Goal: Information Seeking & Learning: Check status

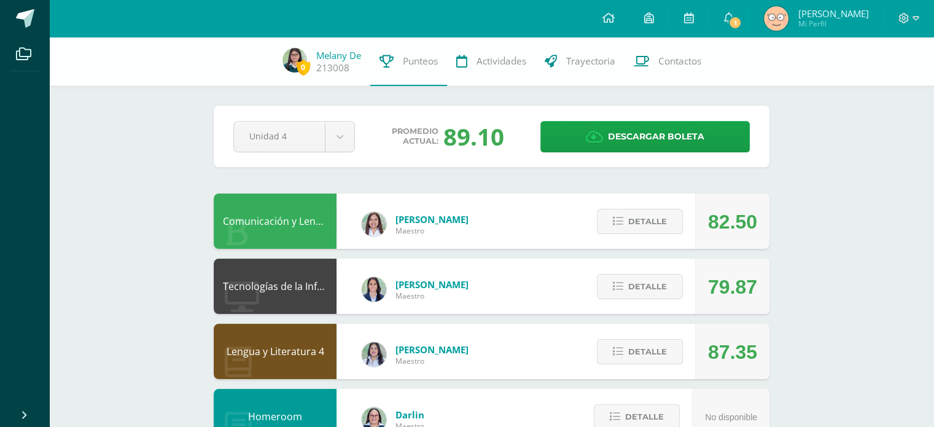
scroll to position [11, 0]
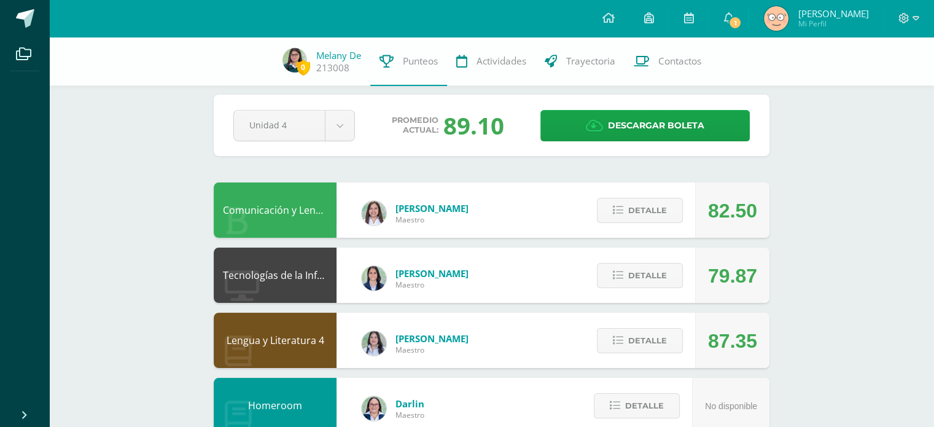
click at [498, 125] on div "89.10" at bounding box center [474, 125] width 61 height 32
click at [523, 130] on div "Promedio actual: 89.10" at bounding box center [448, 125] width 166 height 32
click at [486, 132] on div "89.10" at bounding box center [474, 125] width 61 height 32
drag, startPoint x: 483, startPoint y: 130, endPoint x: 503, endPoint y: 129, distance: 19.1
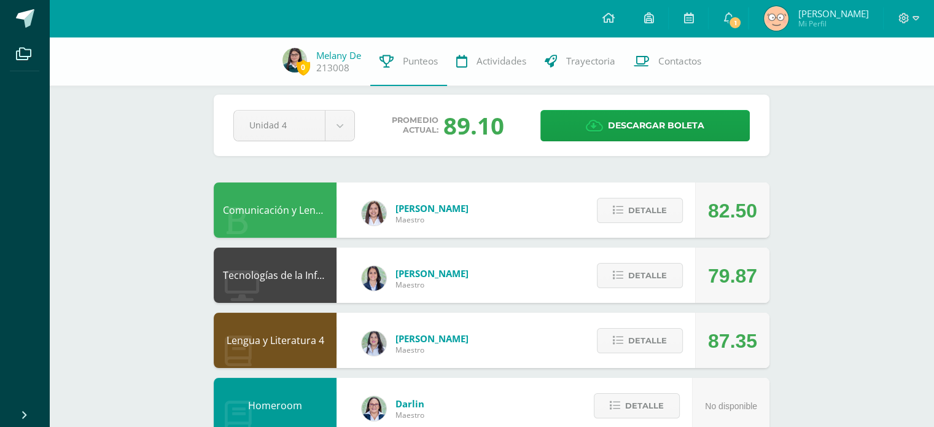
click at [503, 129] on div "89.10" at bounding box center [474, 125] width 61 height 32
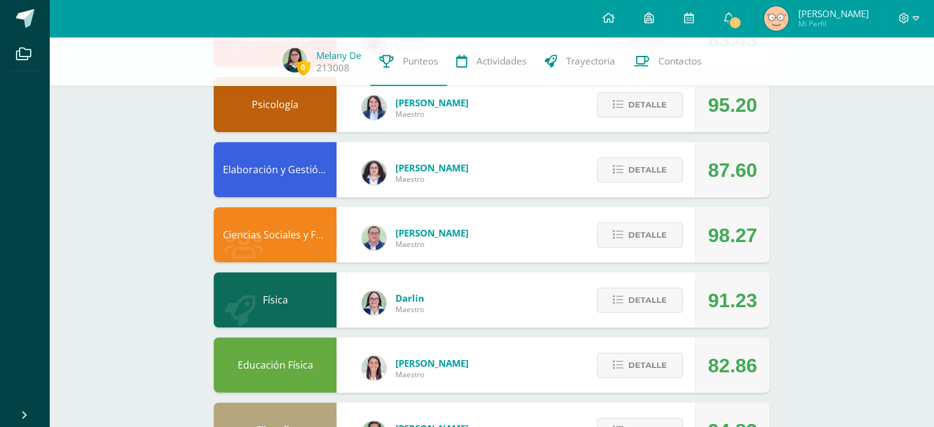
scroll to position [454, 0]
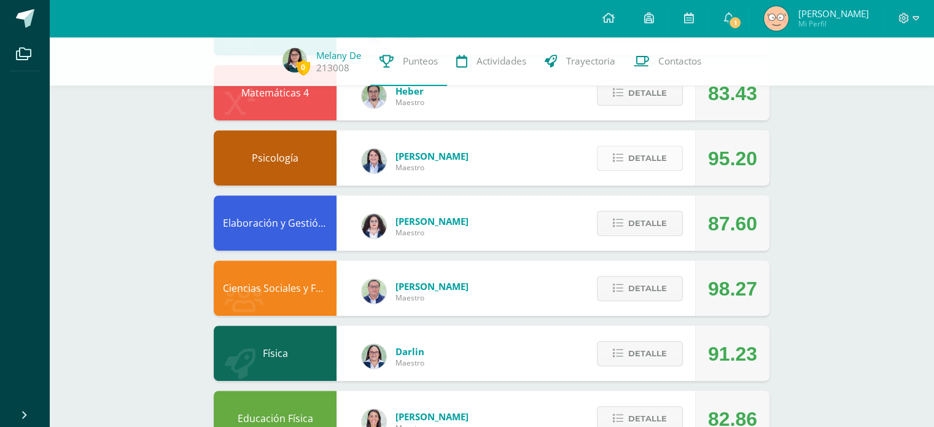
click at [625, 156] on button "Detalle" at bounding box center [640, 158] width 86 height 25
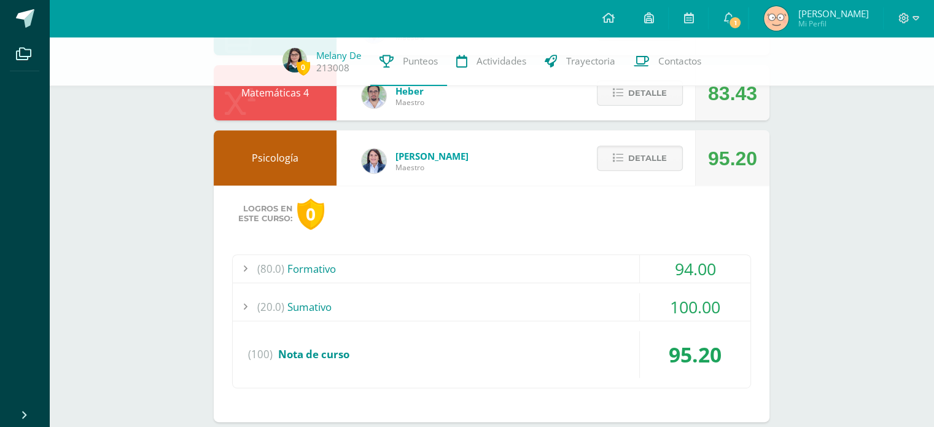
click at [412, 268] on div "(80.0) Formativo" at bounding box center [492, 269] width 518 height 28
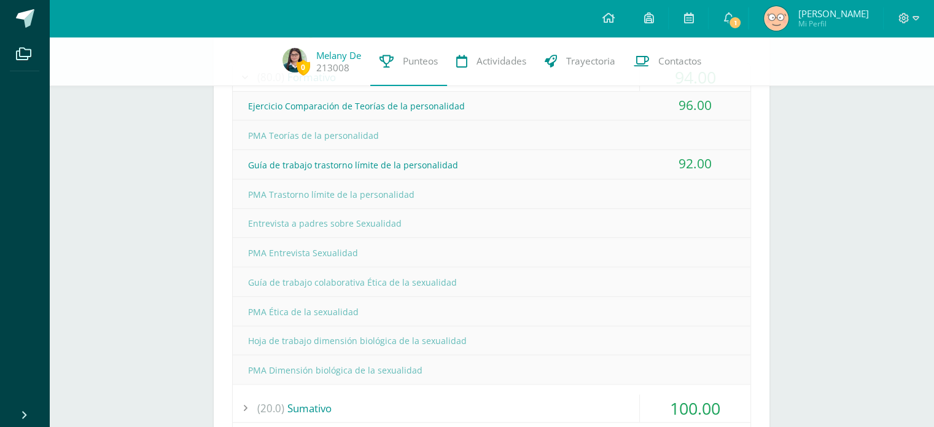
scroll to position [678, 0]
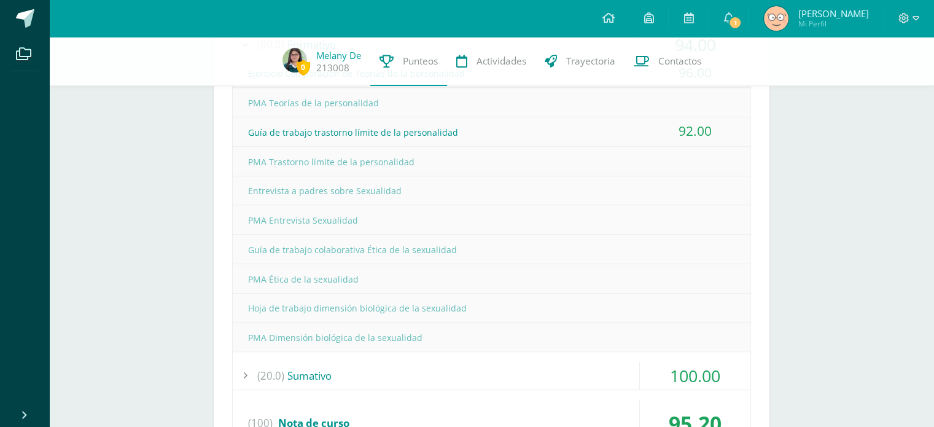
drag, startPoint x: 249, startPoint y: 193, endPoint x: 429, endPoint y: 323, distance: 222.2
click at [429, 323] on div "Ejercicio Comparación de Teorías de la personalidad 96.00 PMA Teorías de la per…" at bounding box center [492, 205] width 518 height 293
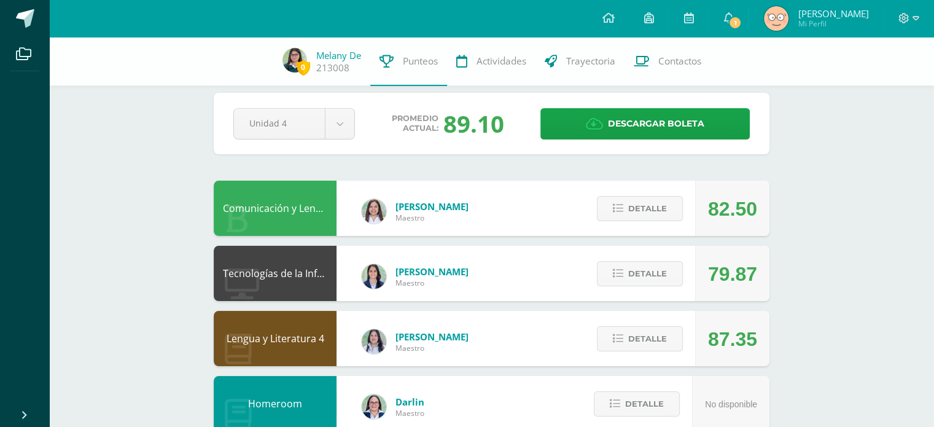
scroll to position [0, 0]
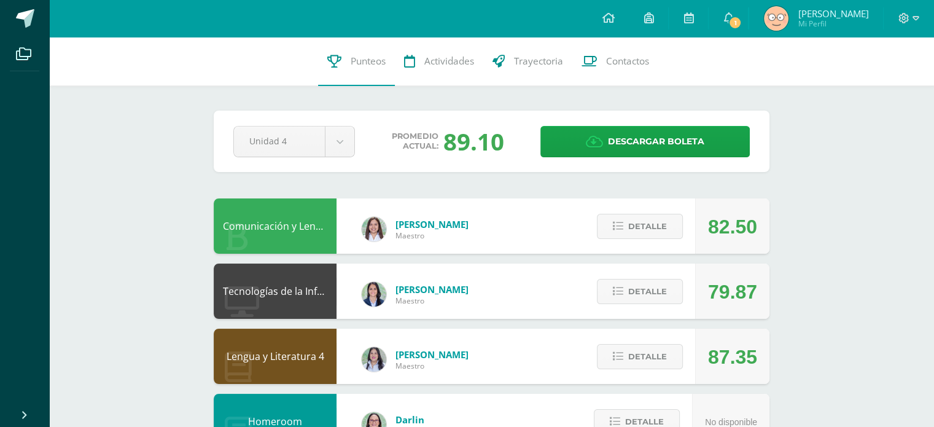
click at [632, 356] on span "Detalle" at bounding box center [647, 356] width 39 height 23
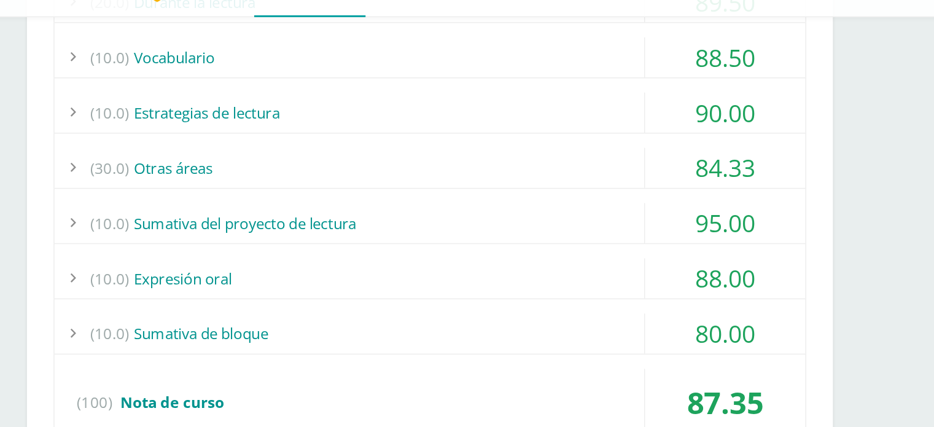
scroll to position [386, 0]
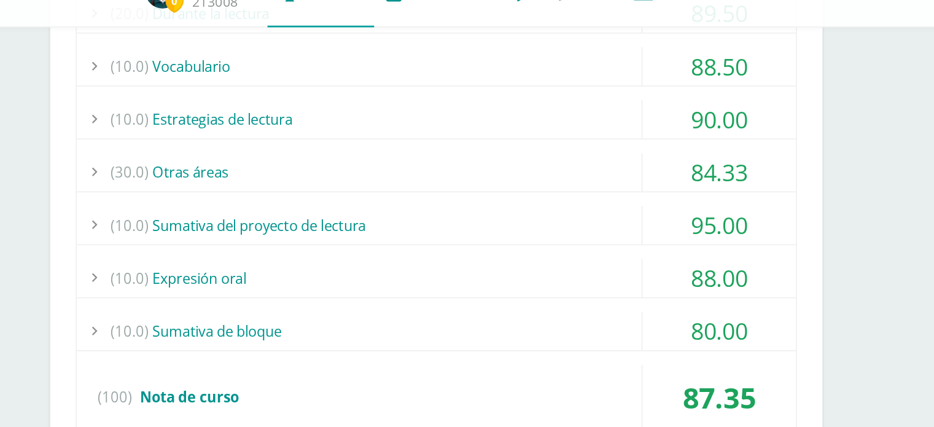
click at [404, 221] on div "(10.0) Sumativa del proyecto de lectura" at bounding box center [492, 228] width 518 height 28
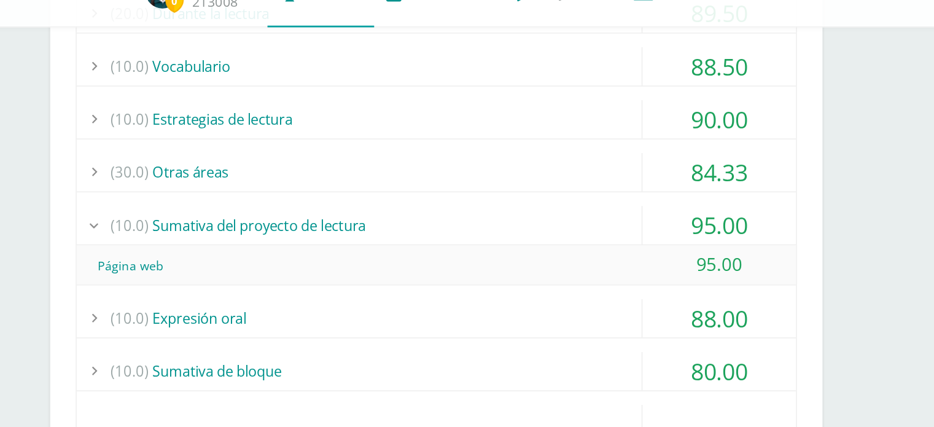
click at [410, 226] on div "(10.0) Sumativa del proyecto de lectura" at bounding box center [492, 228] width 518 height 28
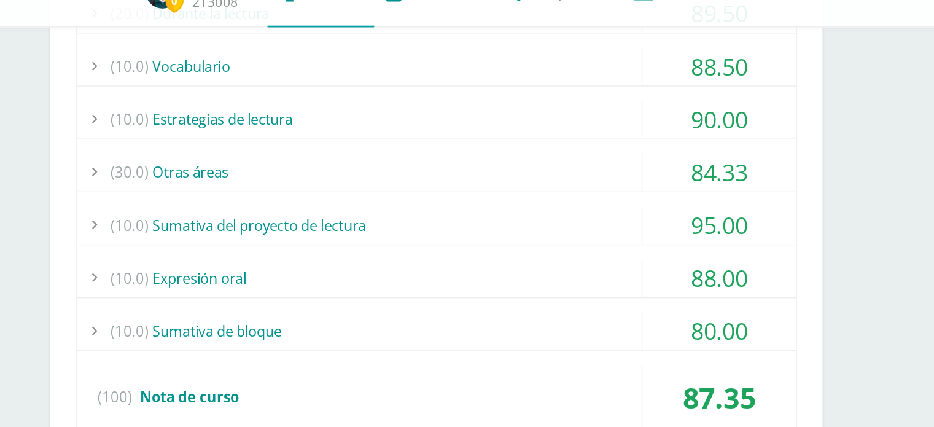
click at [370, 257] on div "(10.0) Expresión oral" at bounding box center [492, 266] width 518 height 28
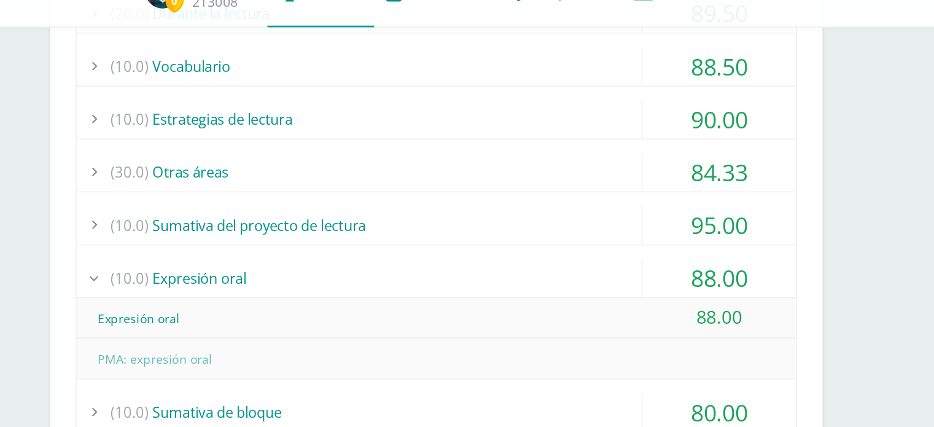
click at [370, 257] on div "(10.0) Expresión oral" at bounding box center [492, 266] width 518 height 28
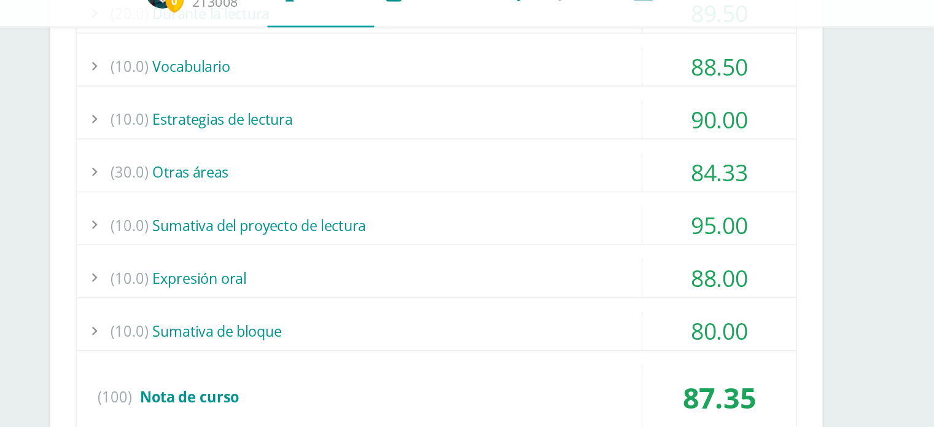
click at [347, 184] on div "(30.0) Otras áreas" at bounding box center [492, 190] width 518 height 28
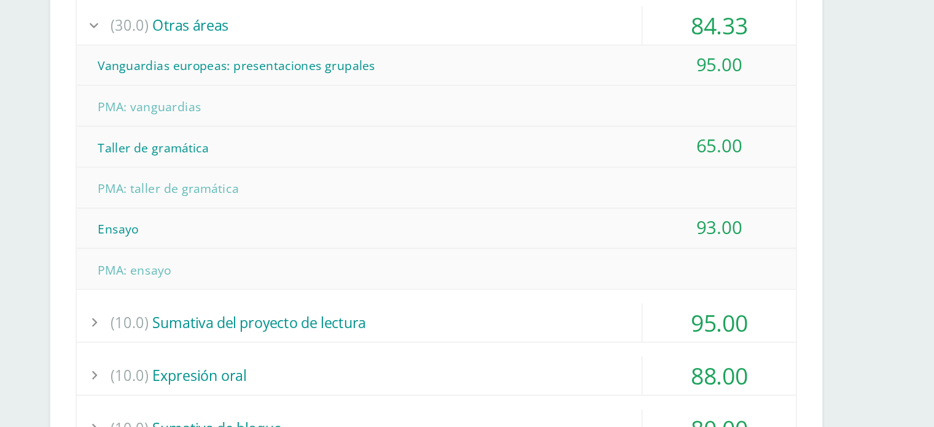
scroll to position [440, 0]
drag, startPoint x: 243, startPoint y: 221, endPoint x: 719, endPoint y: 221, distance: 476.1
click at [719, 221] on div "Taller de gramática 65.00" at bounding box center [492, 223] width 518 height 29
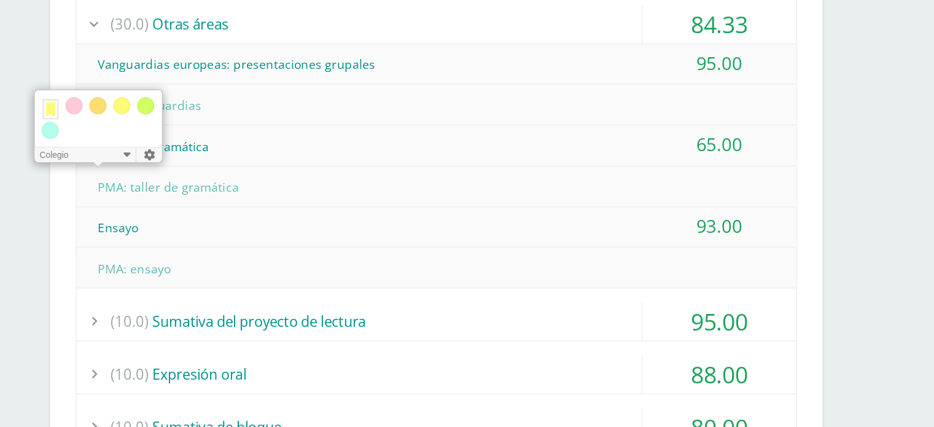
drag, startPoint x: 714, startPoint y: 286, endPoint x: 249, endPoint y: 288, distance: 464.5
click at [249, 288] on div "Ensayo 93.00" at bounding box center [492, 282] width 518 height 29
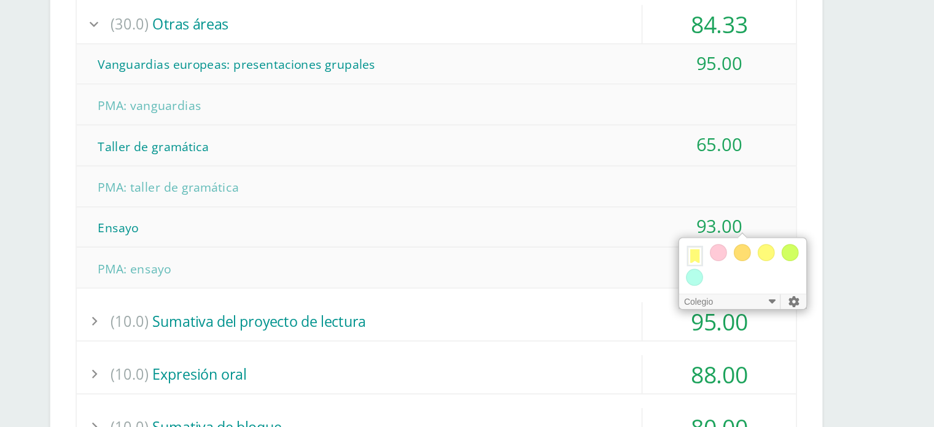
click at [492, 295] on div "Ensayo" at bounding box center [492, 283] width 518 height 28
drag, startPoint x: 249, startPoint y: 223, endPoint x: 716, endPoint y: 219, distance: 467.5
click at [716, 219] on div "Taller de gramática 65.00" at bounding box center [492, 223] width 518 height 29
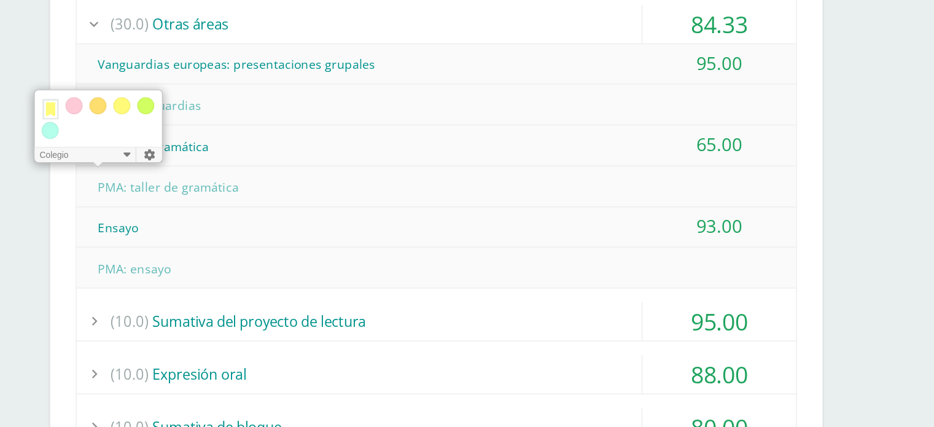
click at [586, 234] on div "Taller de gramática" at bounding box center [492, 225] width 518 height 28
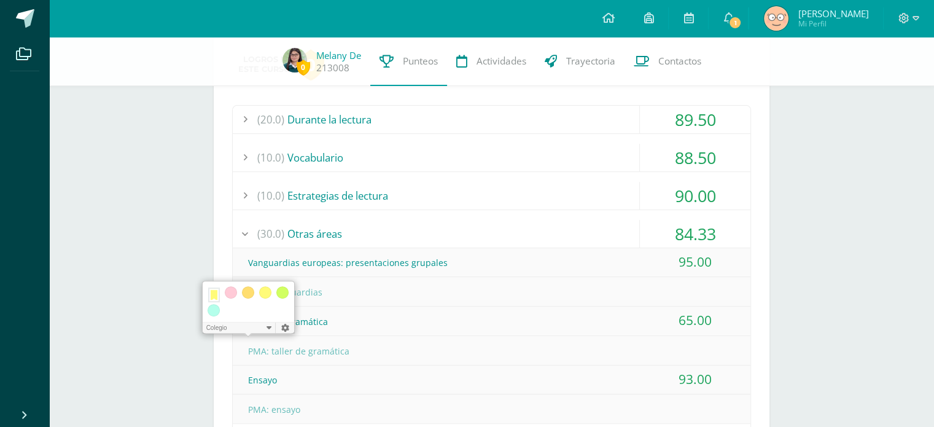
scroll to position [327, 0]
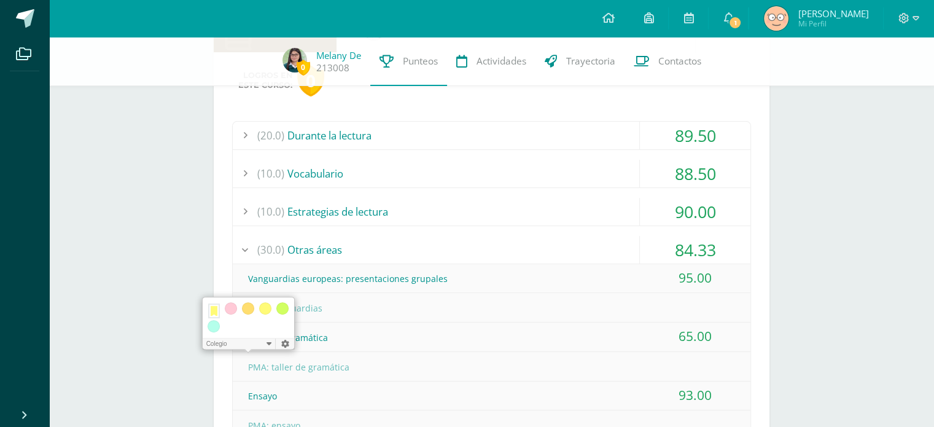
click at [430, 208] on div "(10.0) Estrategias de lectura" at bounding box center [492, 212] width 518 height 28
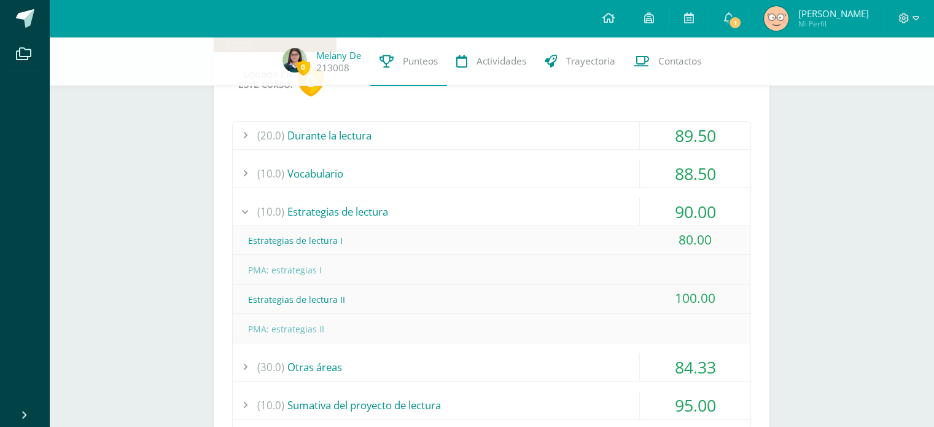
click at [369, 170] on div "(10.0) Vocabulario" at bounding box center [492, 174] width 518 height 28
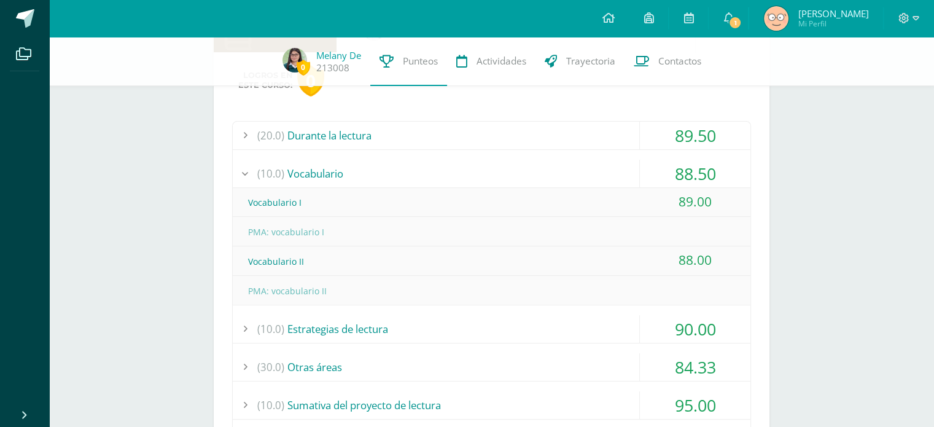
click at [407, 130] on div "(20.0) Durante la lectura" at bounding box center [492, 136] width 518 height 28
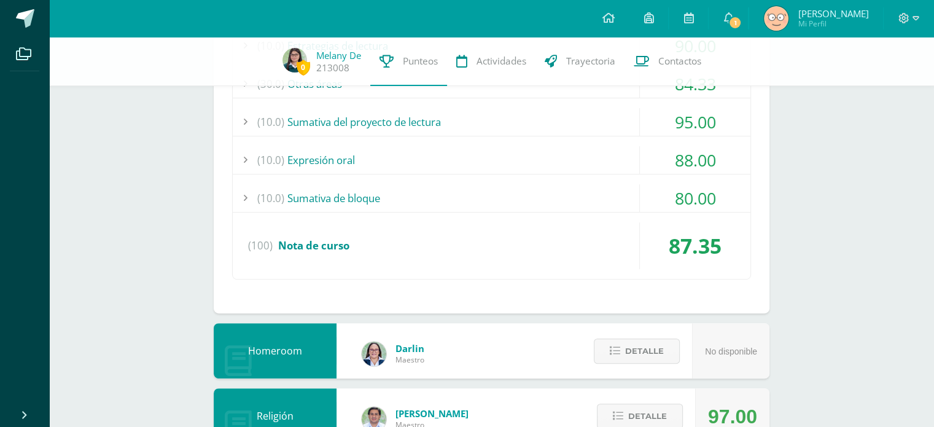
click at [514, 206] on div "(10.0) Sumativa de bloque" at bounding box center [492, 198] width 518 height 28
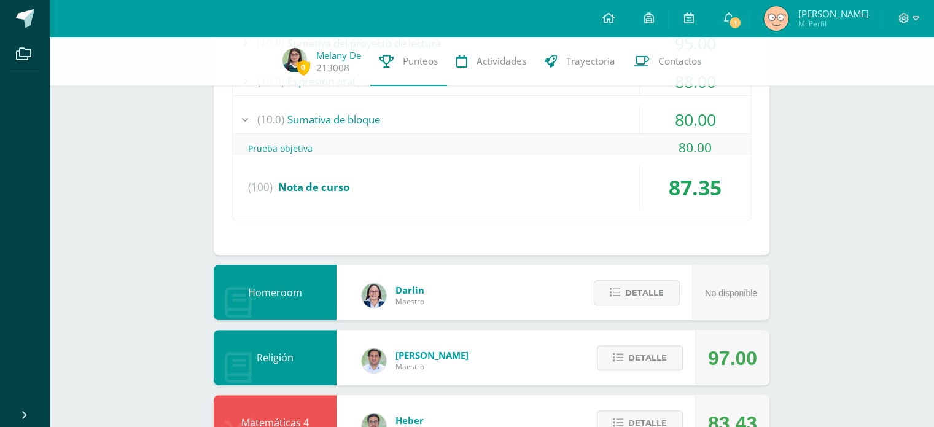
scroll to position [494, 0]
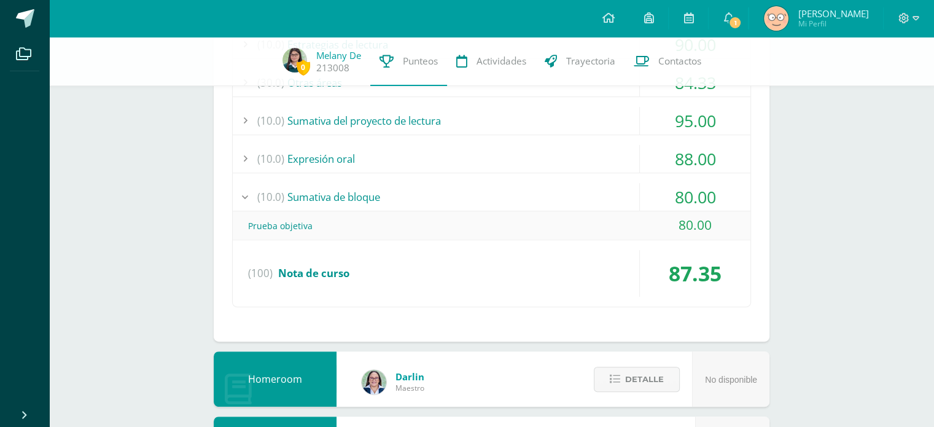
click at [389, 163] on div "(10.0) Expresión oral" at bounding box center [492, 159] width 518 height 28
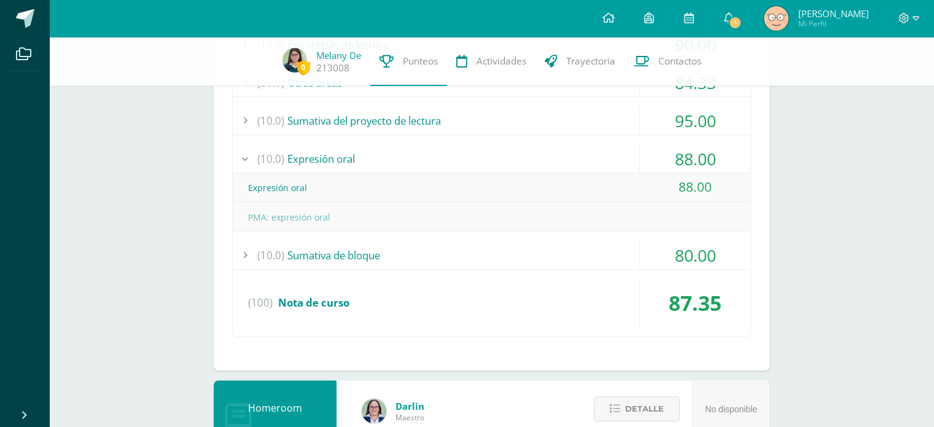
click at [388, 162] on div "(10.0) Expresión oral" at bounding box center [492, 159] width 518 height 28
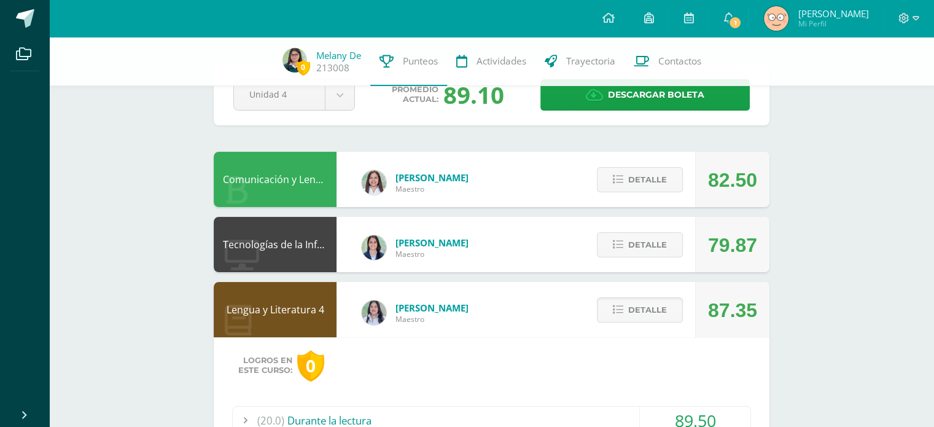
scroll to position [0, 0]
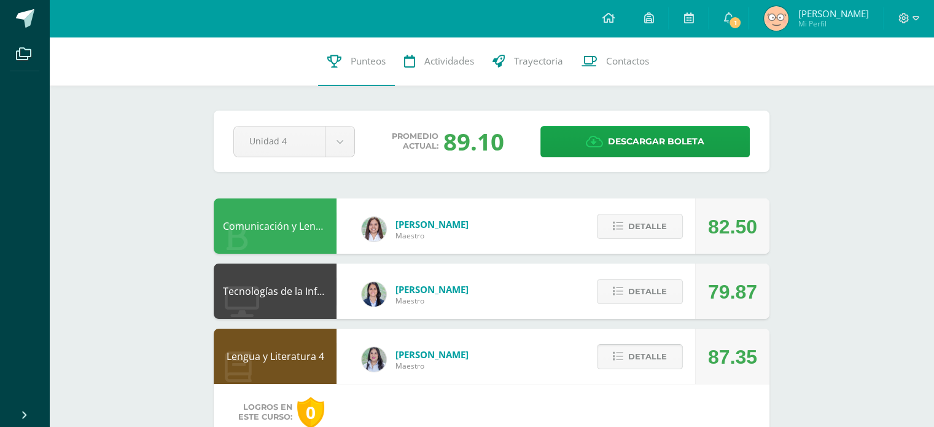
click at [634, 354] on span "Detalle" at bounding box center [647, 356] width 39 height 23
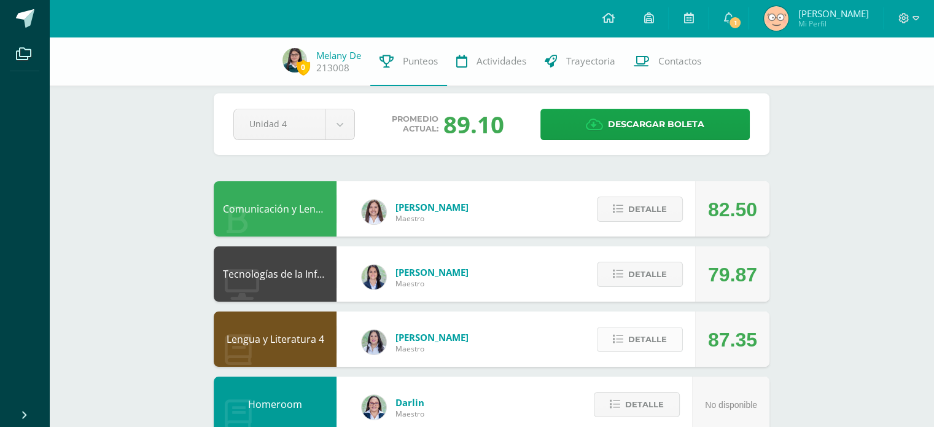
scroll to position [12, 0]
click at [612, 217] on button "Detalle" at bounding box center [640, 209] width 86 height 25
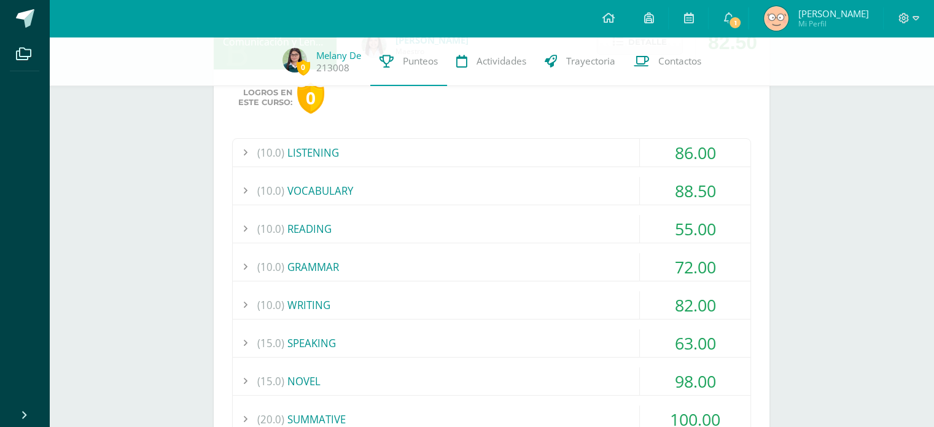
scroll to position [181, 0]
click at [321, 260] on div "(10.0) GRAMMAR" at bounding box center [492, 266] width 518 height 28
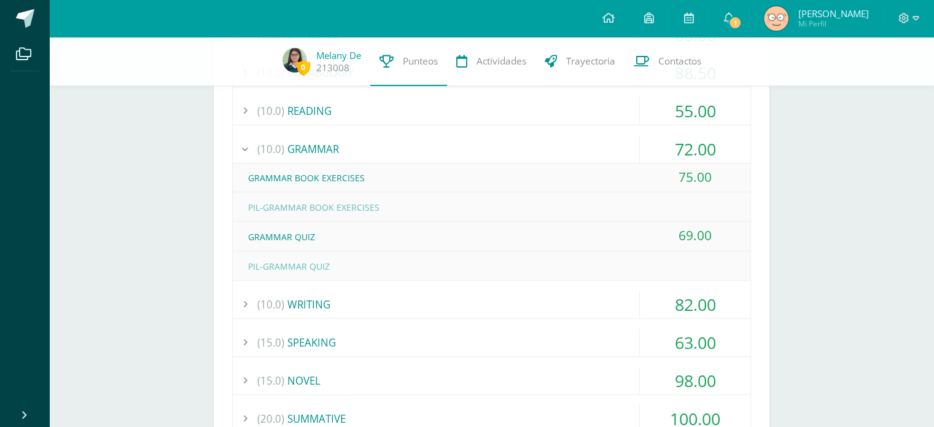
scroll to position [297, 0]
click at [288, 306] on div "(10.0) WRITING" at bounding box center [492, 305] width 518 height 28
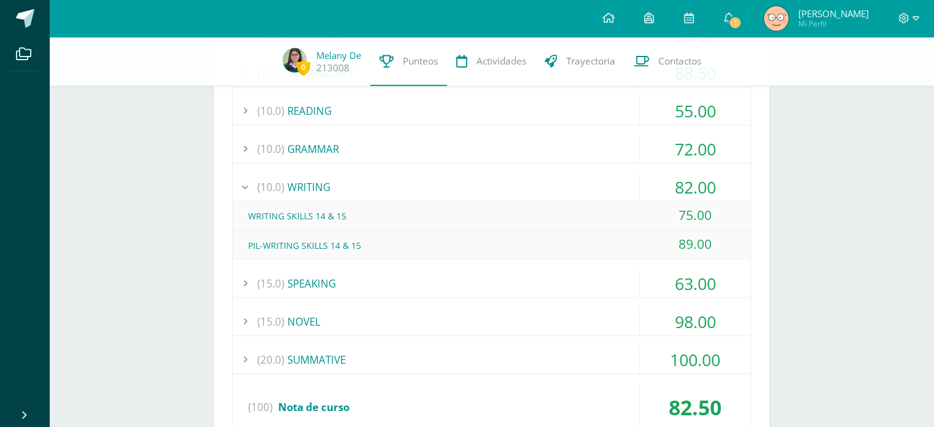
scroll to position [324, 0]
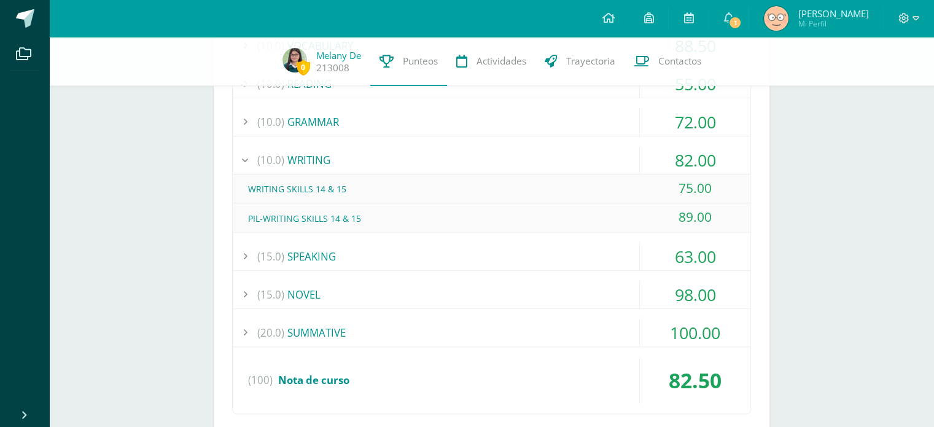
click at [324, 259] on div "(15.0) SPEAKING" at bounding box center [492, 257] width 518 height 28
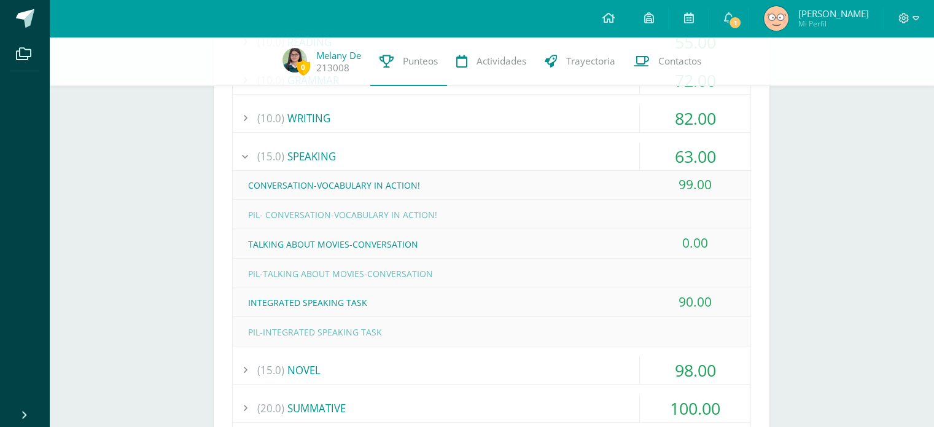
scroll to position [367, 0]
drag, startPoint x: 721, startPoint y: 235, endPoint x: 202, endPoint y: 243, distance: 519.8
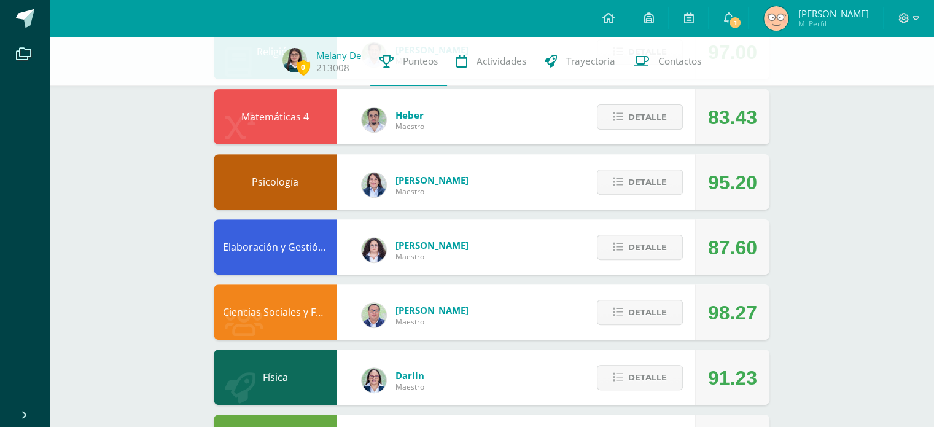
scroll to position [563, 0]
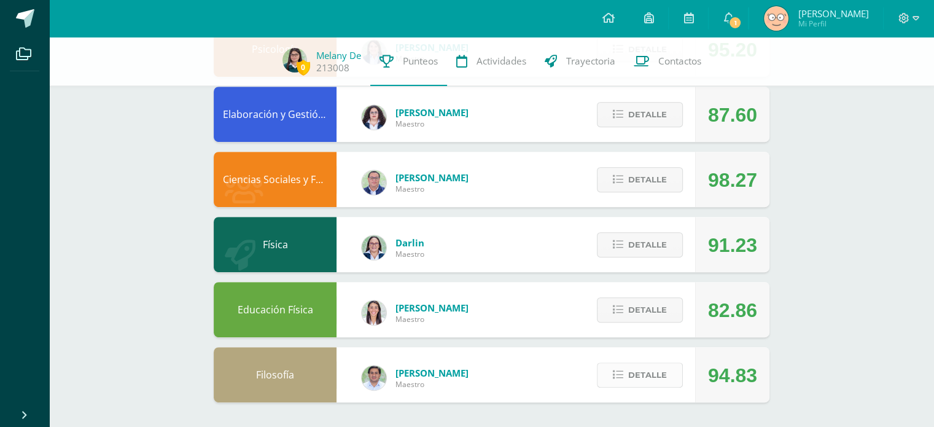
click at [637, 374] on span "Detalle" at bounding box center [647, 375] width 39 height 23
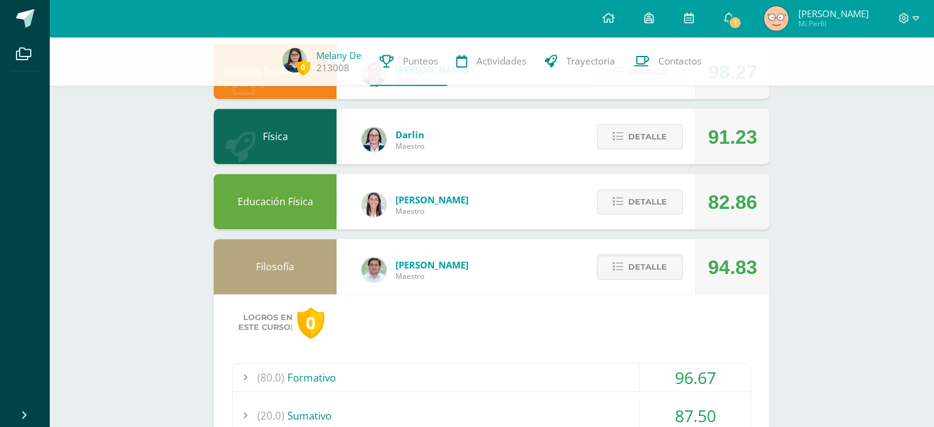
scroll to position [799, 0]
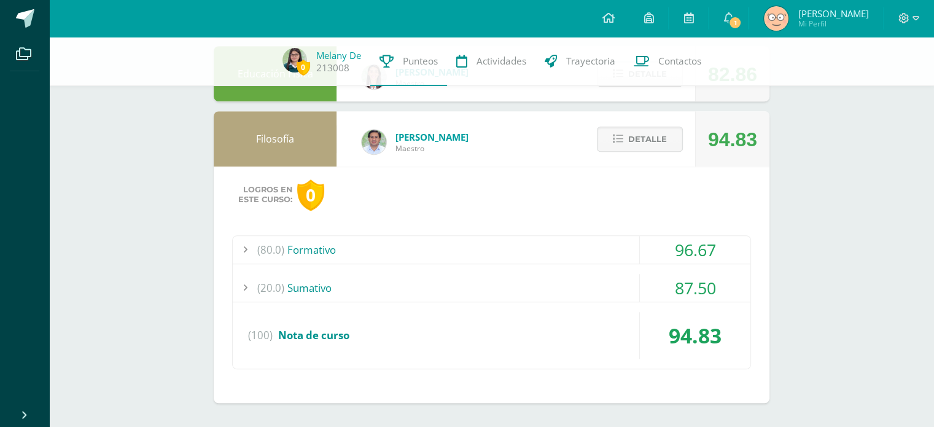
click at [575, 265] on div "(80.0) Formativo 96.67 Filosofía moderna: Filosofía de Hegel 100.00" at bounding box center [491, 302] width 519 height 134
click at [557, 255] on div "(80.0) Formativo" at bounding box center [492, 250] width 518 height 28
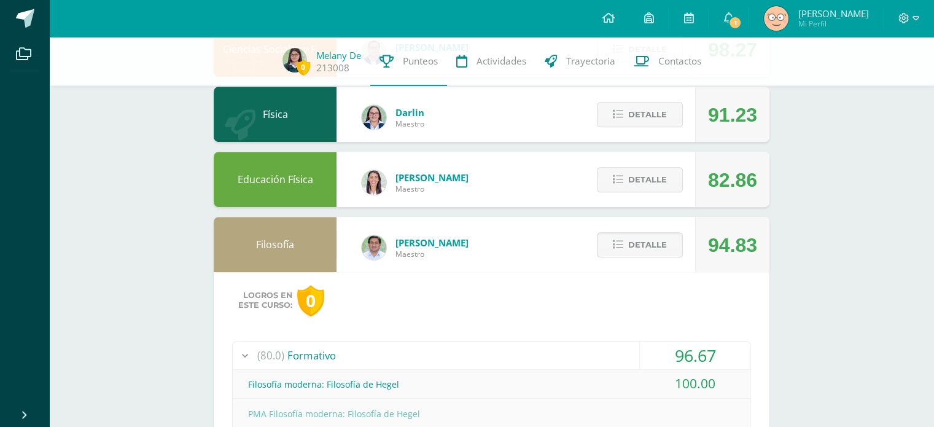
scroll to position [656, 0]
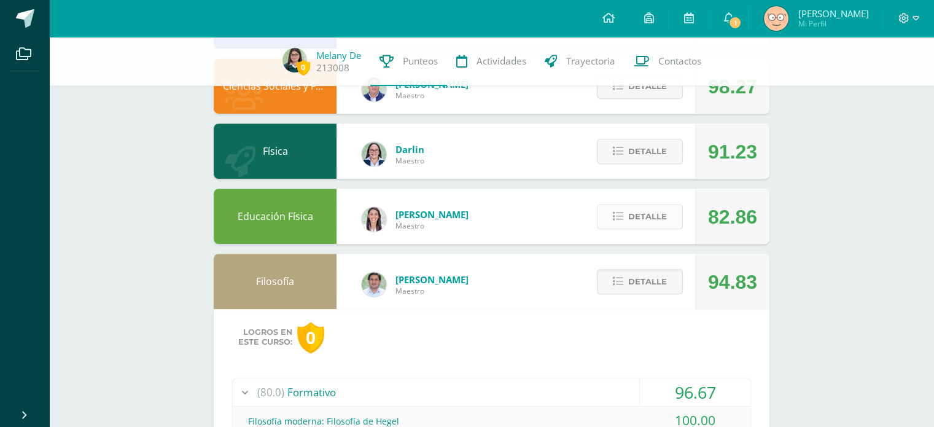
click at [617, 224] on button "Detalle" at bounding box center [640, 216] width 86 height 25
click at [644, 141] on span "Detalle" at bounding box center [647, 151] width 39 height 23
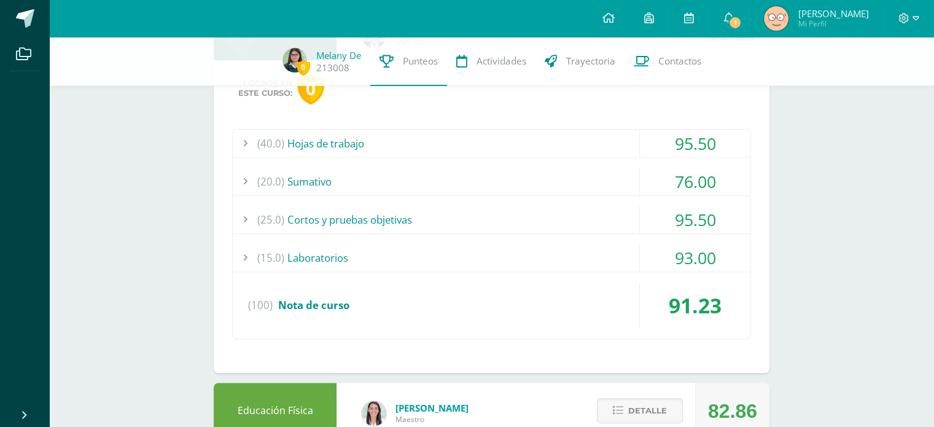
click at [571, 255] on div "(15.0) Laboratorios" at bounding box center [492, 258] width 518 height 28
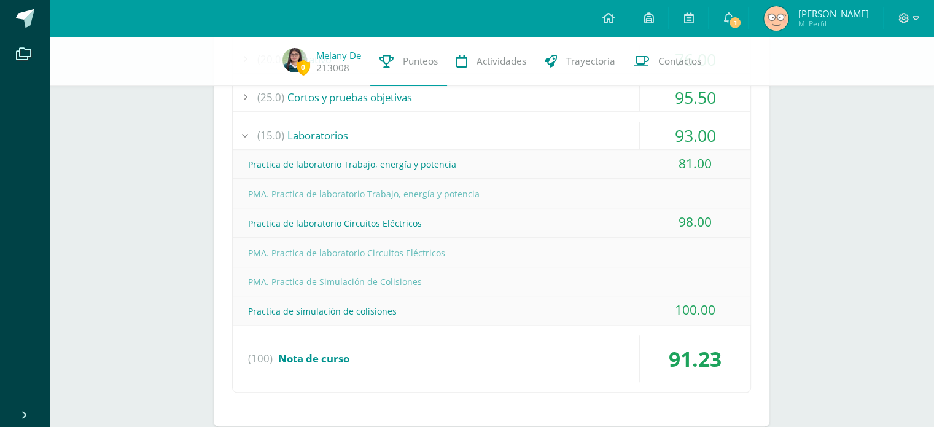
scroll to position [777, 0]
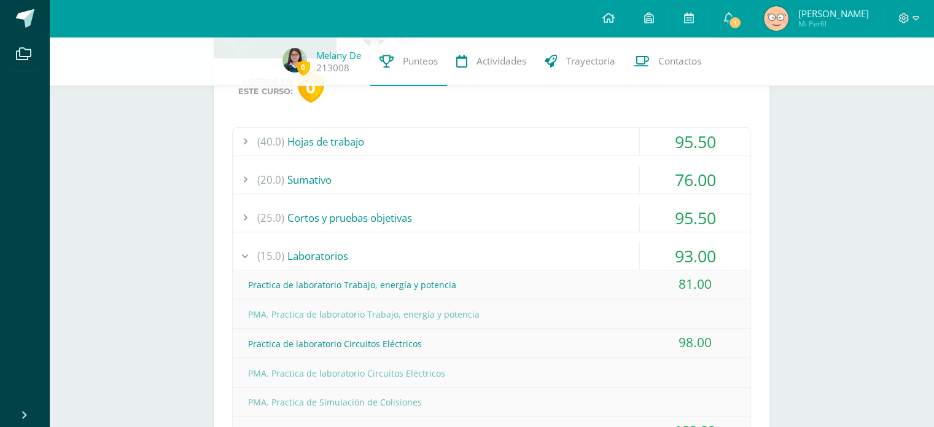
click at [536, 243] on div "(15.0) Laboratorios" at bounding box center [492, 256] width 518 height 28
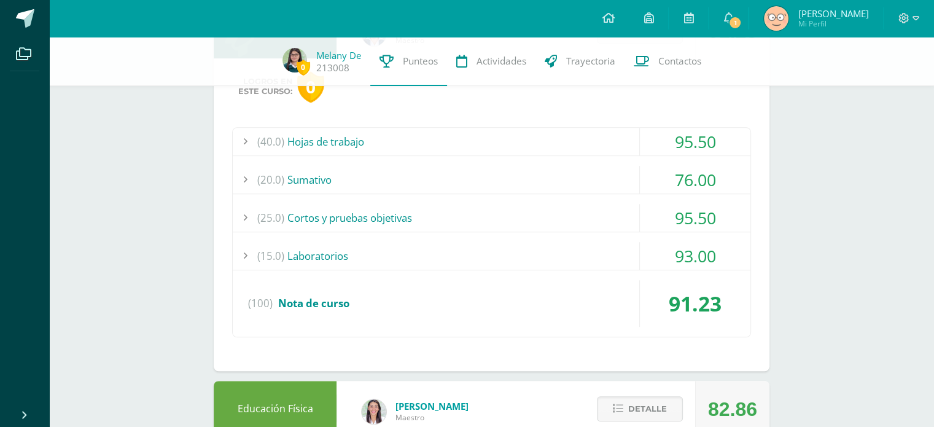
click at [482, 204] on div "(25.0) Cortos y pruebas objetivas" at bounding box center [492, 218] width 518 height 28
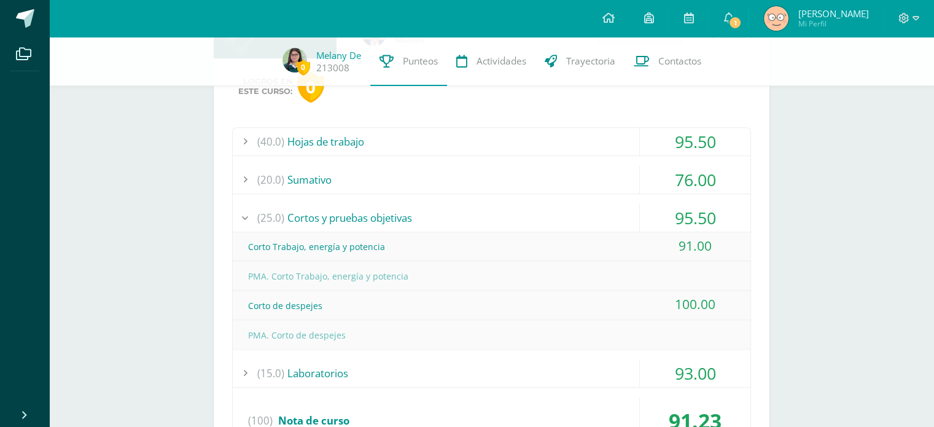
scroll to position [794, 0]
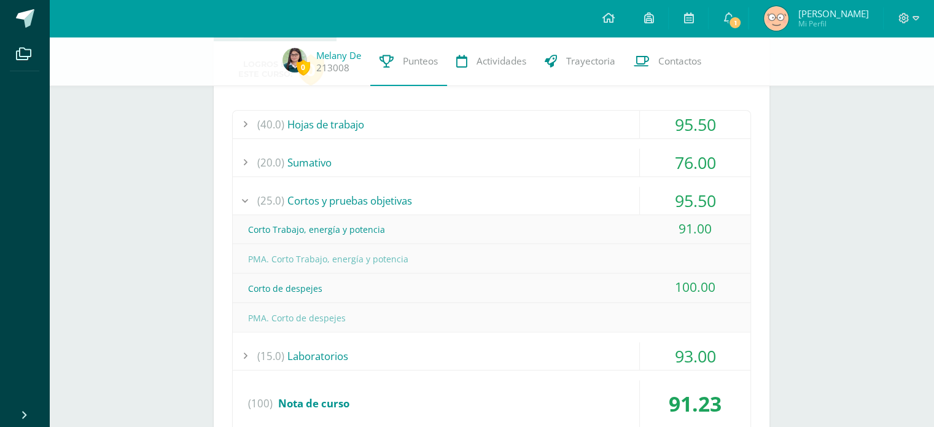
click at [448, 147] on div "(40.0) Hojas de trabajo 95.50 Ejercitación Dinámica 91.00" at bounding box center [491, 273] width 519 height 327
click at [448, 152] on div "(20.0) [GEOGRAPHIC_DATA]" at bounding box center [492, 163] width 518 height 28
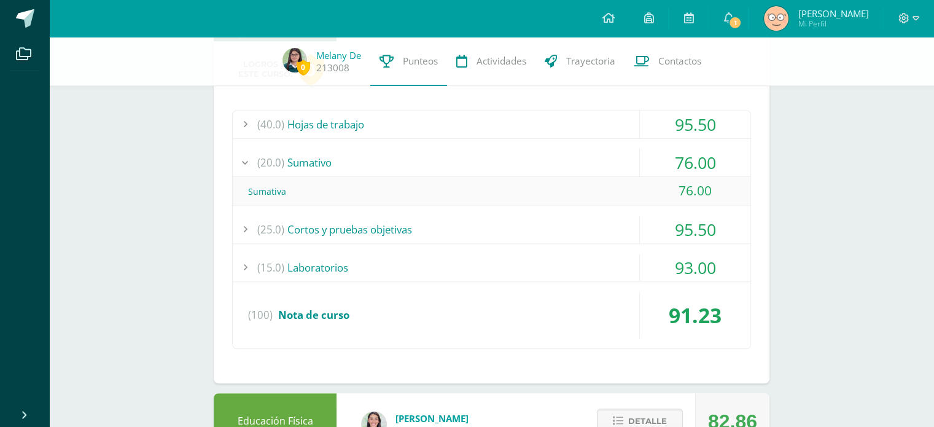
scroll to position [799, 0]
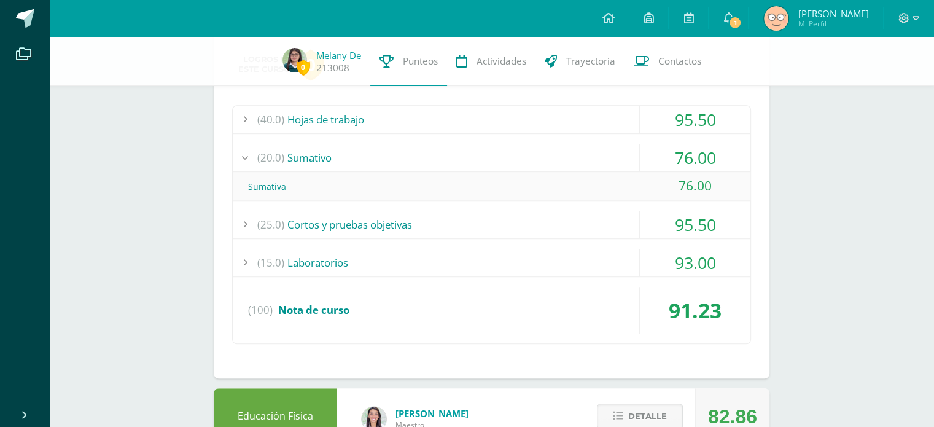
click at [425, 124] on div "(40.0) Hojas de trabajo" at bounding box center [492, 120] width 518 height 28
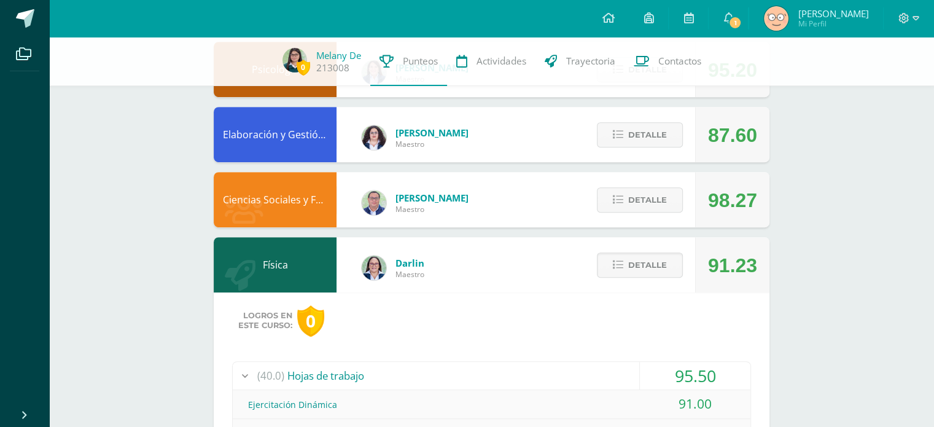
scroll to position [541, 0]
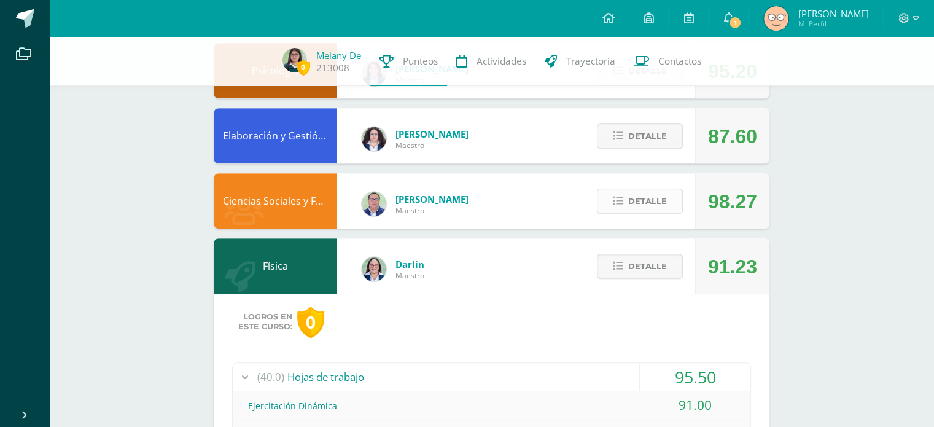
click at [644, 203] on span "Detalle" at bounding box center [647, 201] width 39 height 23
click at [621, 228] on div "Detalle" at bounding box center [637, 200] width 117 height 55
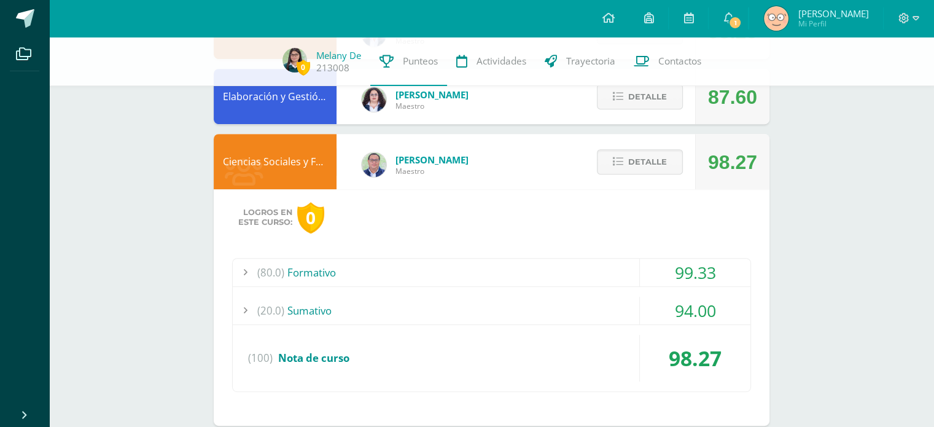
scroll to position [595, 0]
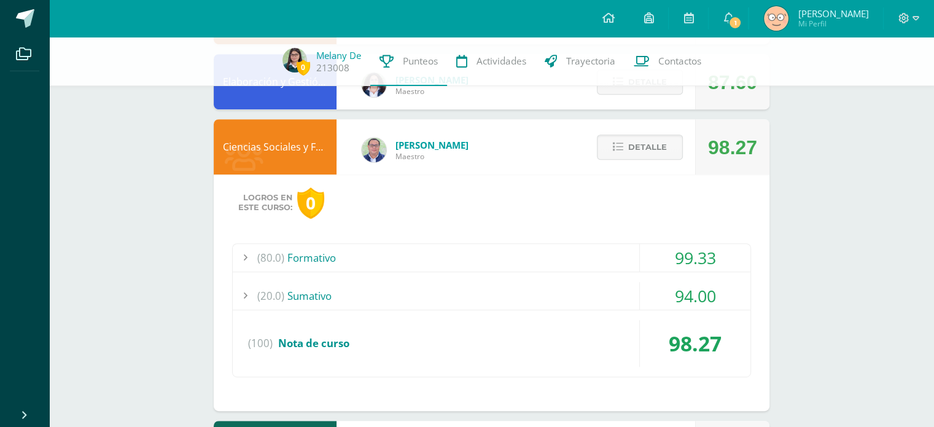
click at [434, 251] on div "(80.0) Formativo" at bounding box center [492, 258] width 518 height 28
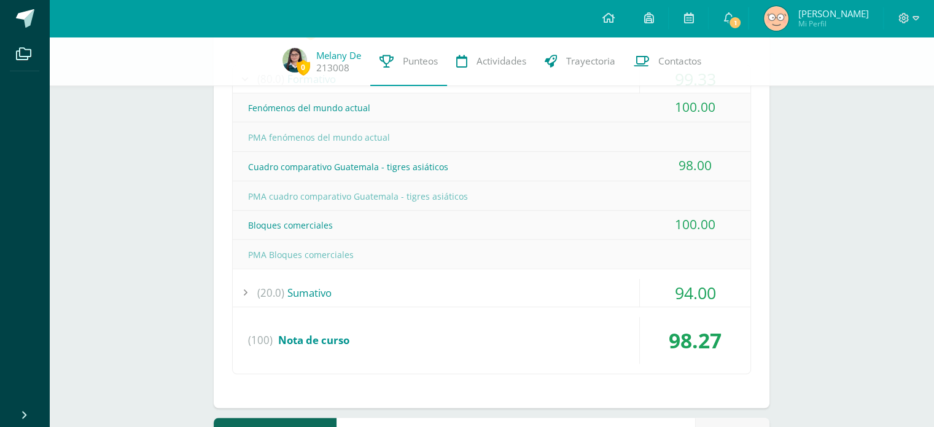
scroll to position [775, 0]
click at [420, 278] on div "(20.0) [GEOGRAPHIC_DATA]" at bounding box center [492, 292] width 518 height 28
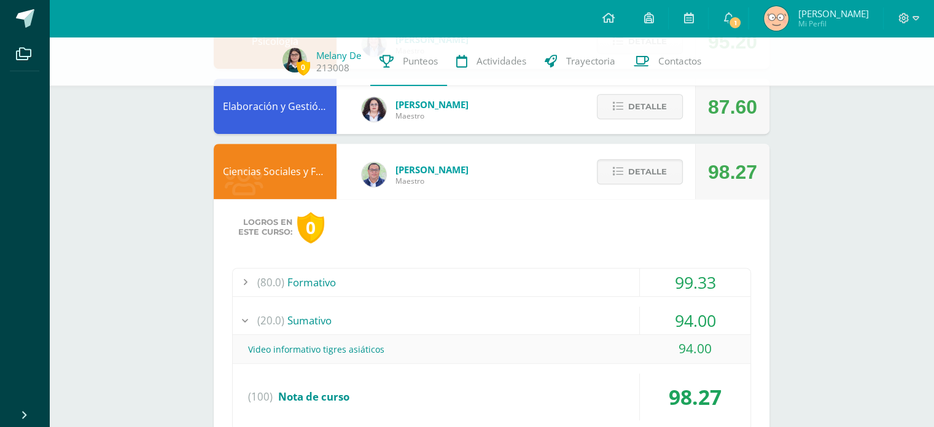
scroll to position [463, 0]
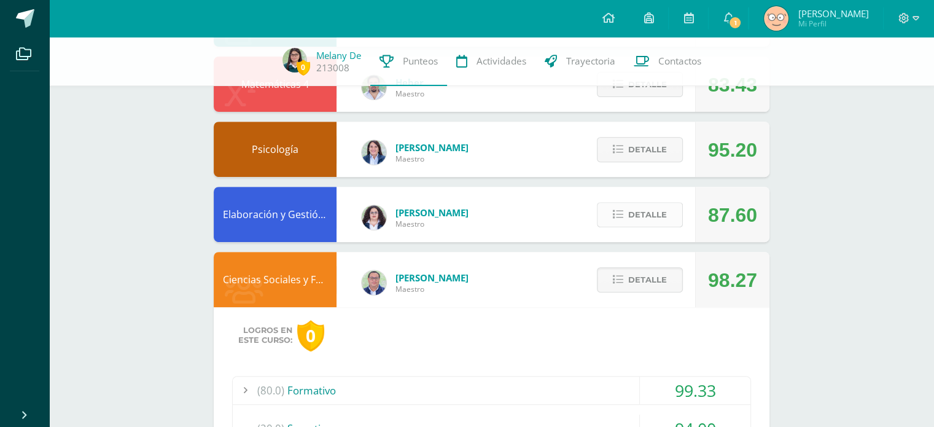
click at [650, 206] on span "Detalle" at bounding box center [647, 214] width 39 height 23
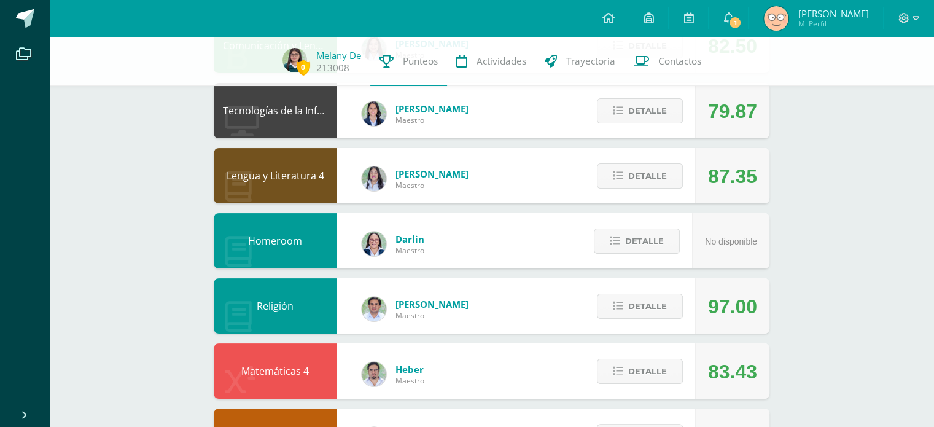
scroll to position [0, 0]
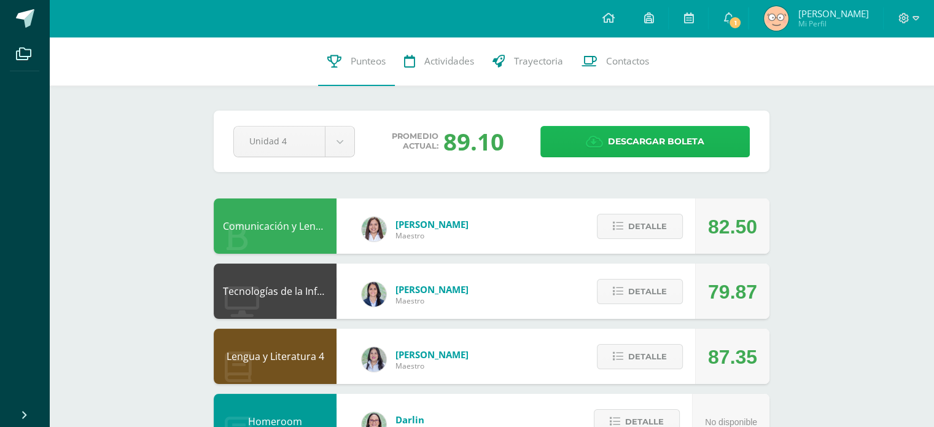
click at [596, 140] on icon at bounding box center [594, 142] width 17 height 14
